Goal: Transaction & Acquisition: Purchase product/service

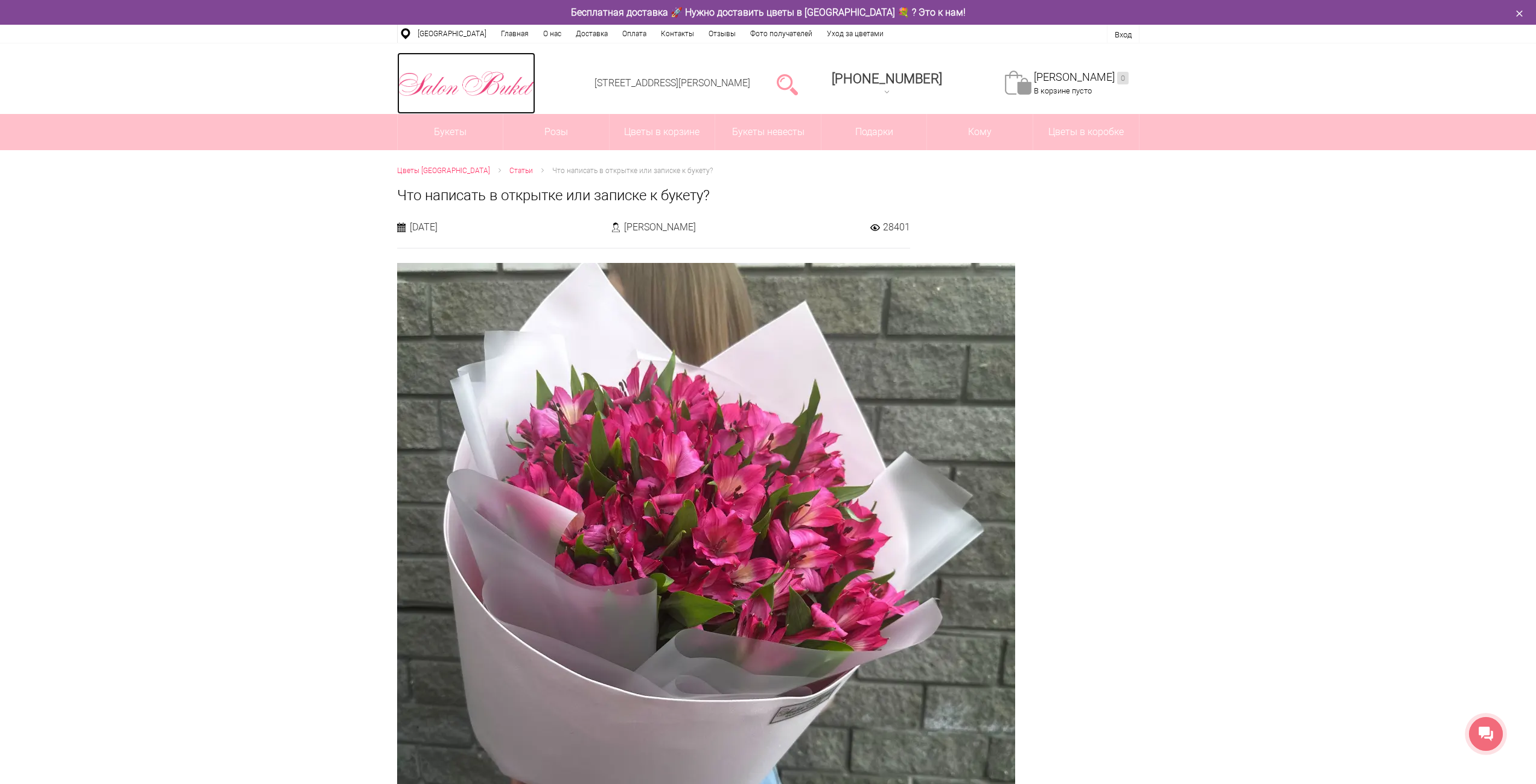
click at [491, 85] on img at bounding box center [466, 84] width 138 height 31
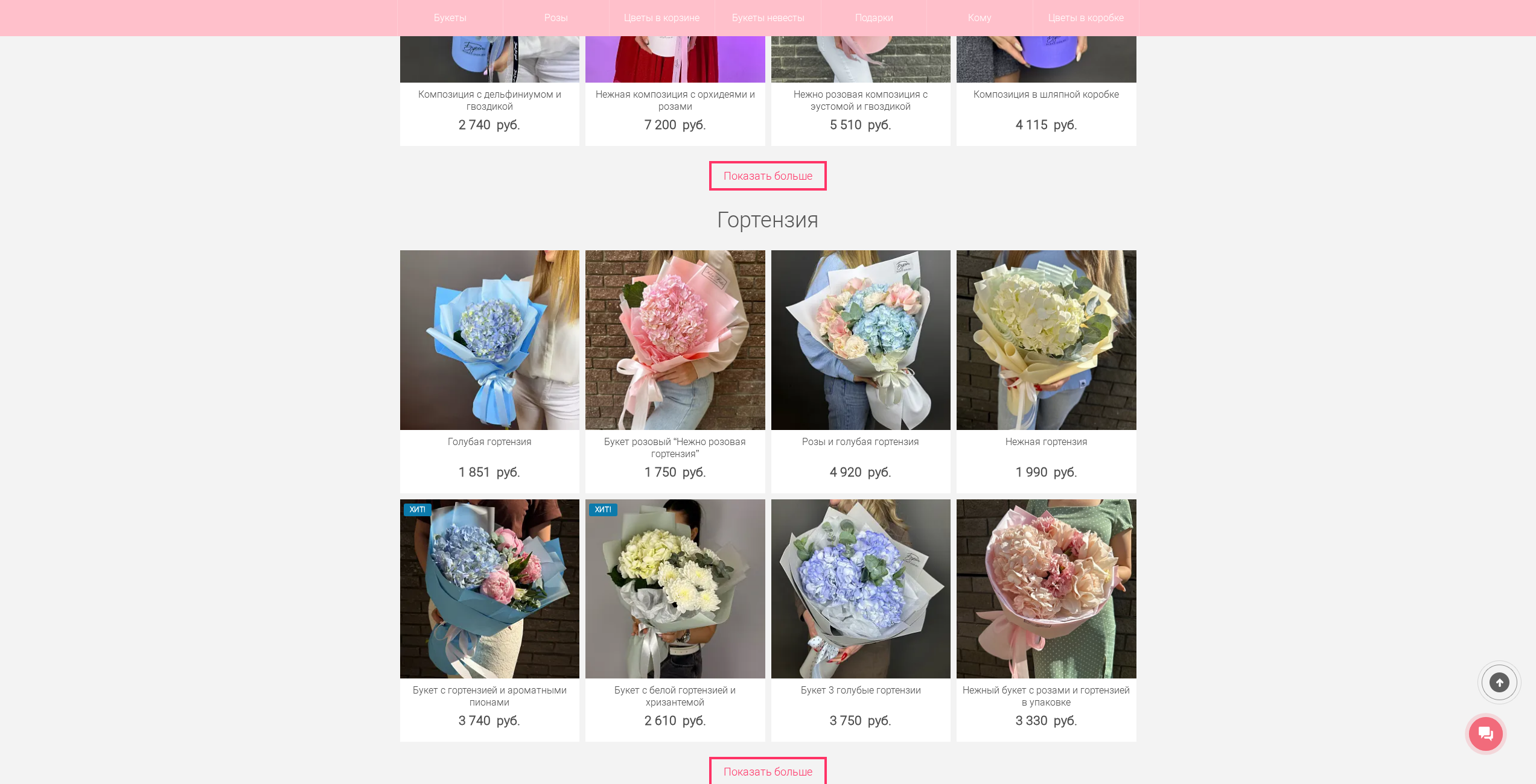
scroll to position [3138, 0]
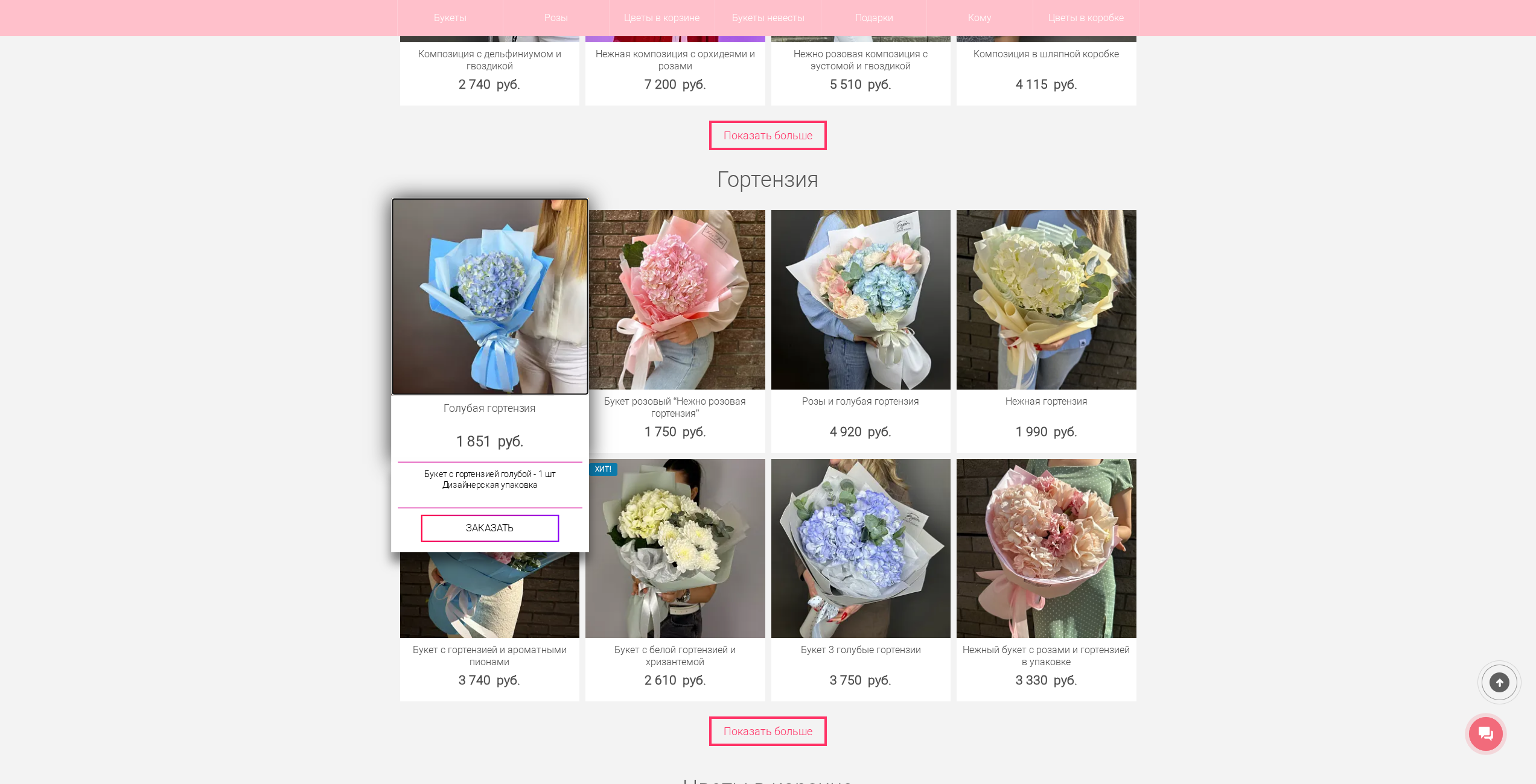
click at [488, 305] on img at bounding box center [490, 296] width 198 height 198
click at [491, 471] on div "Букет с гортензией голубой - 1 шт Дизайнерская упаковка" at bounding box center [489, 486] width 184 height 46
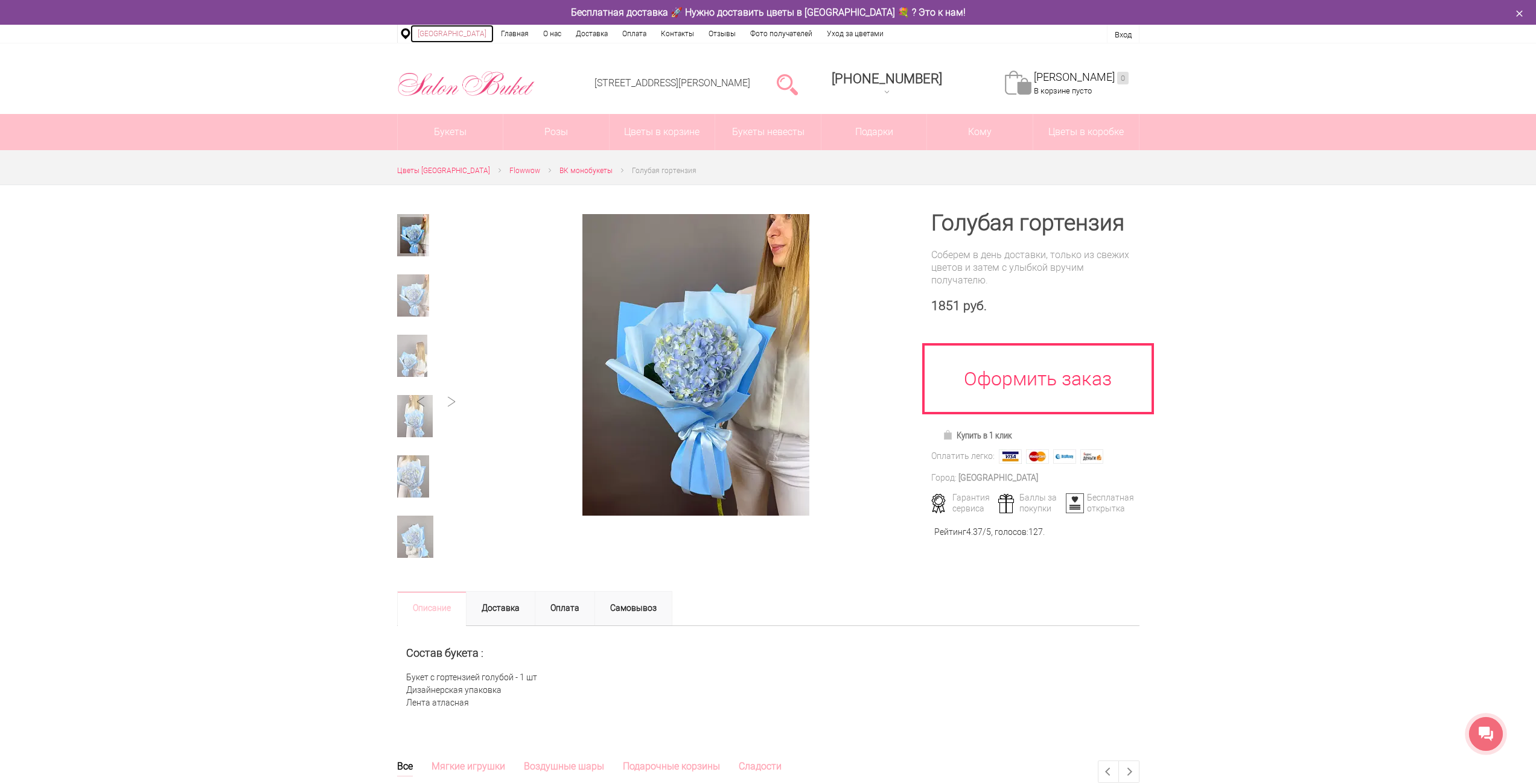
click at [461, 33] on link "[GEOGRAPHIC_DATA]" at bounding box center [452, 34] width 84 height 18
